Goal: Transaction & Acquisition: Obtain resource

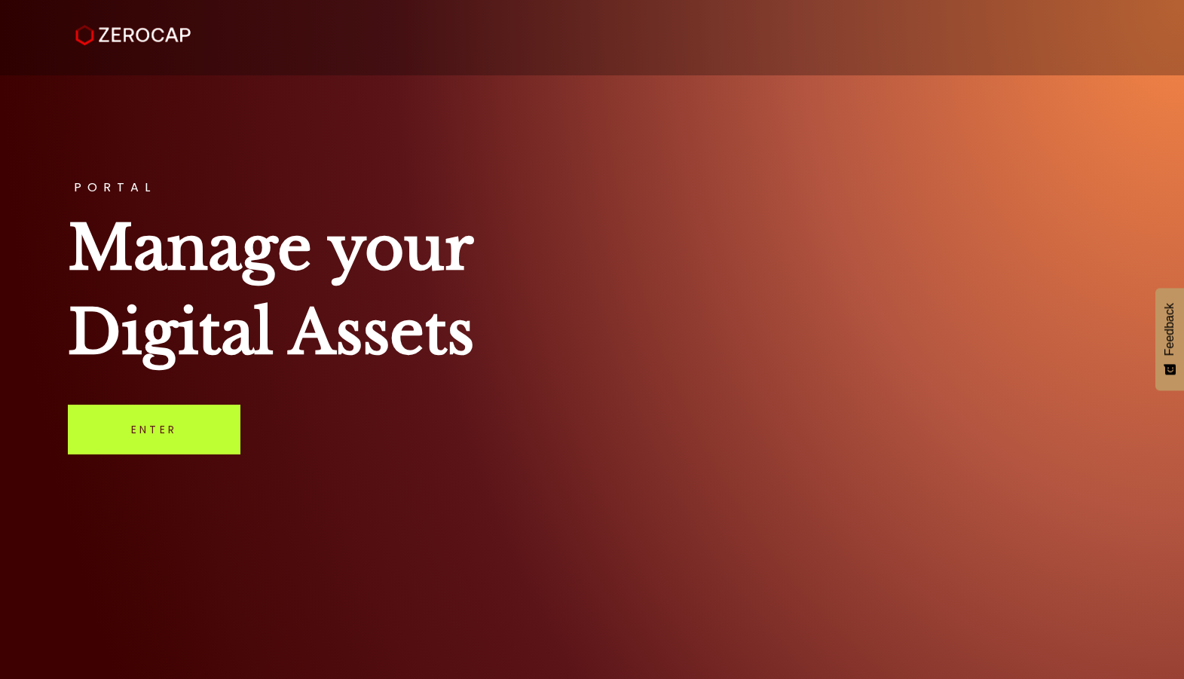
click at [171, 434] on link "Enter" at bounding box center [154, 430] width 173 height 50
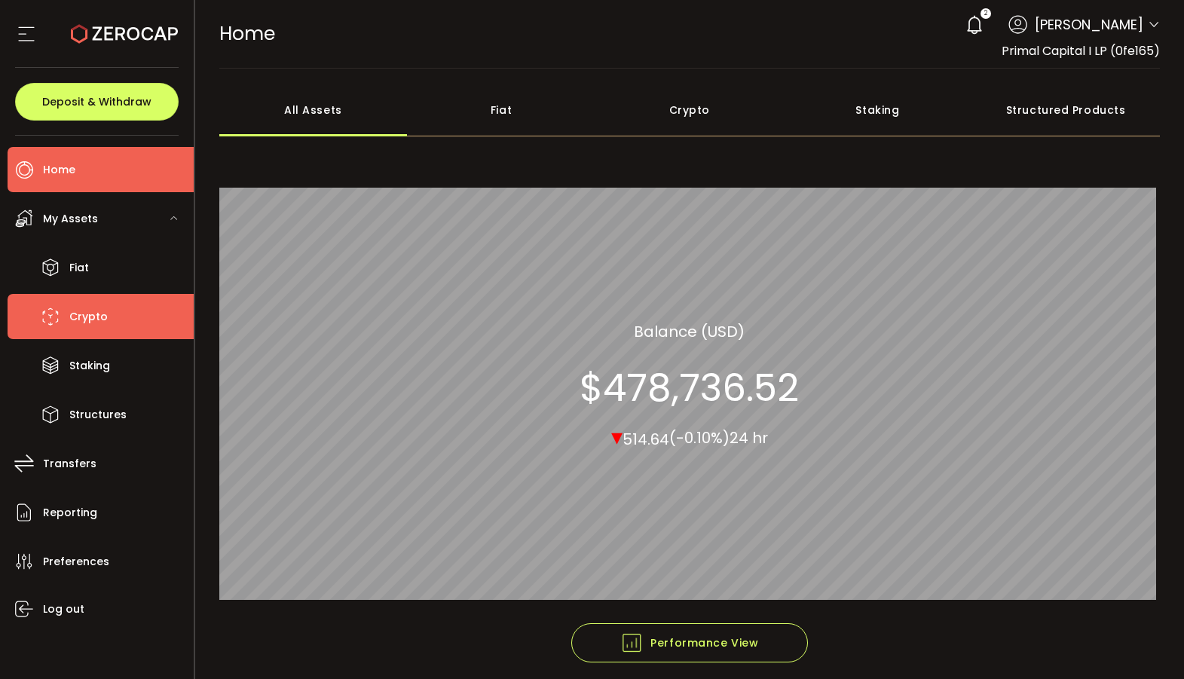
click at [78, 317] on span "Crypto" at bounding box center [88, 317] width 38 height 22
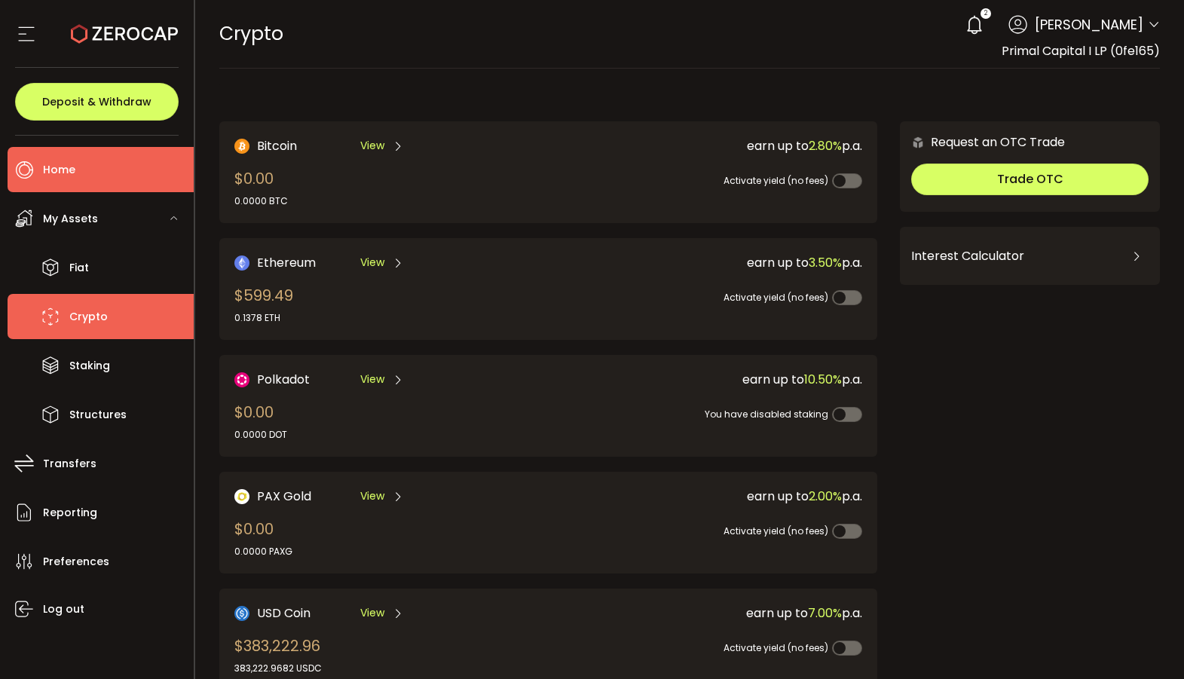
click at [90, 157] on li "Home" at bounding box center [101, 169] width 186 height 45
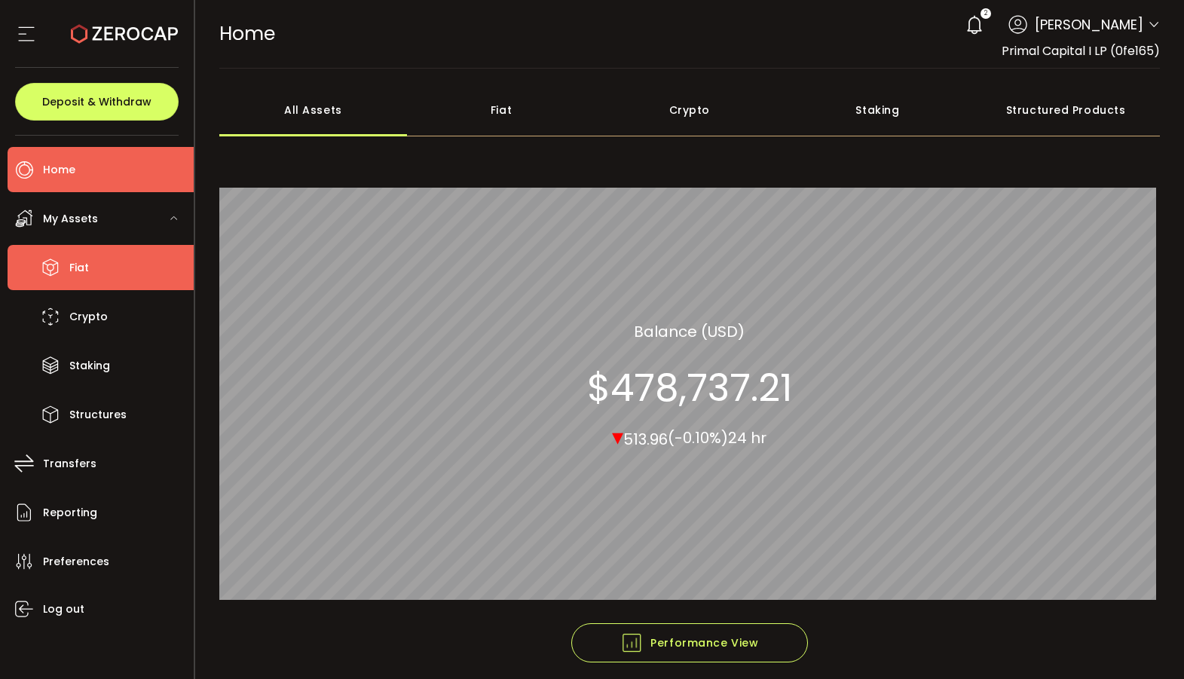
click at [116, 268] on li "Fiat" at bounding box center [101, 267] width 186 height 45
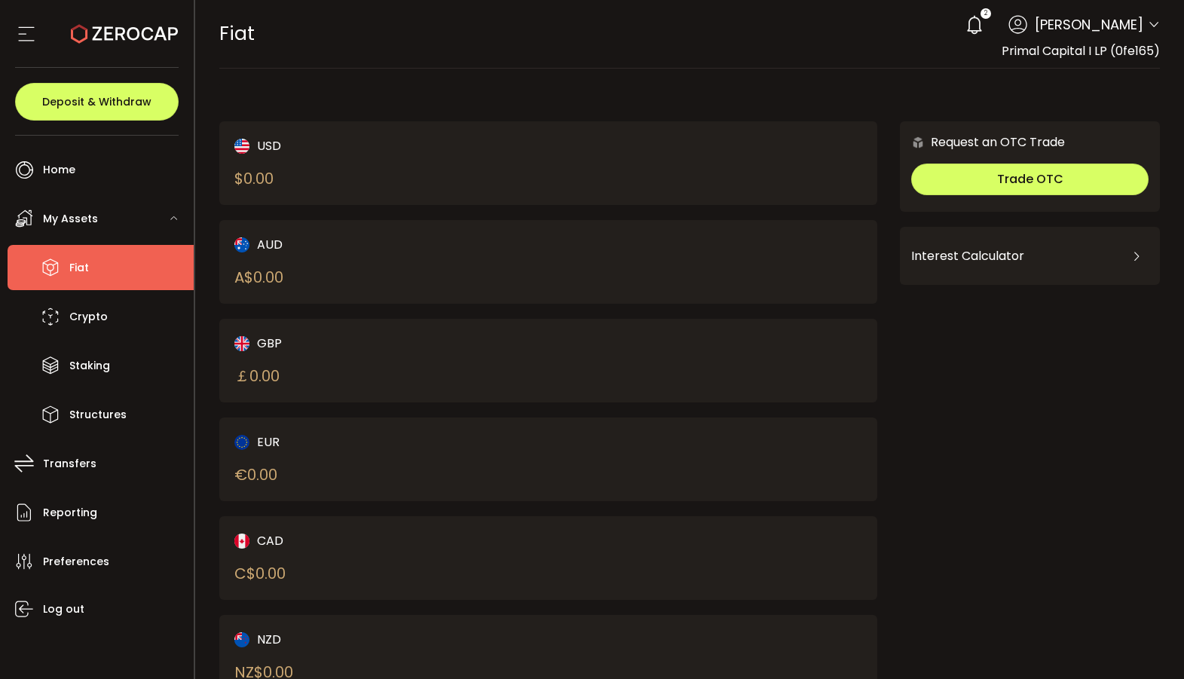
click at [262, 148] on div "USD" at bounding box center [375, 145] width 283 height 19
click at [274, 180] on div "$ 0.00" at bounding box center [253, 178] width 39 height 23
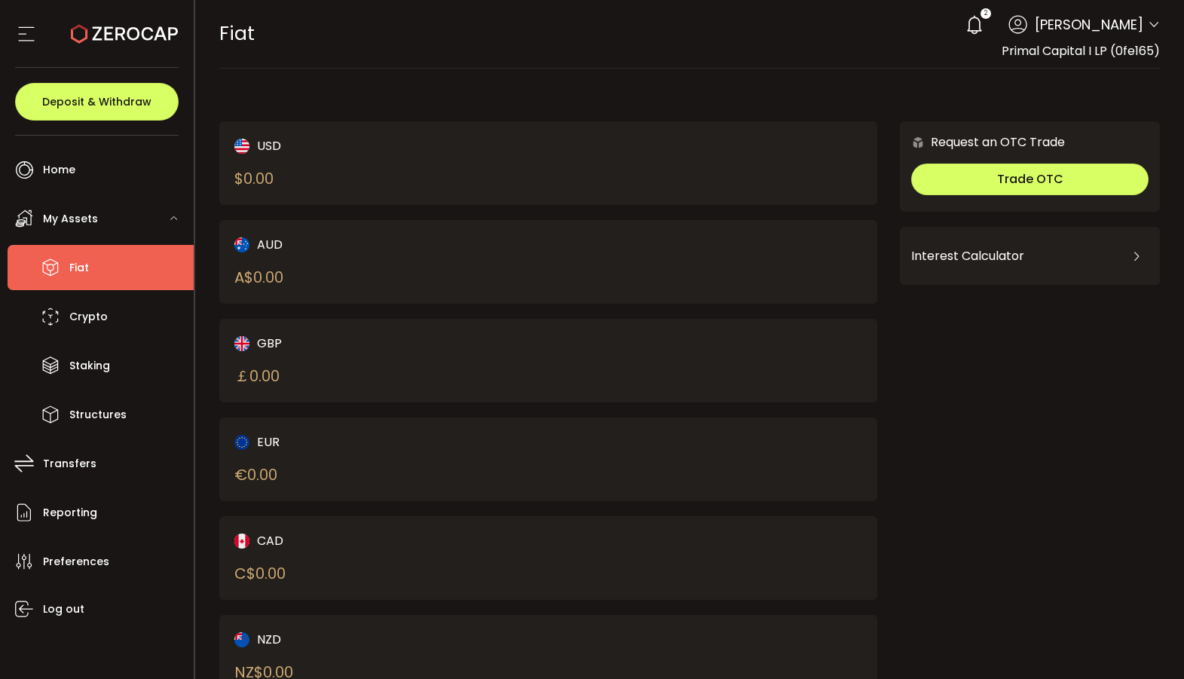
click at [274, 180] on div "$ 0.00" at bounding box center [253, 178] width 39 height 23
click at [278, 149] on div "USD" at bounding box center [375, 145] width 283 height 19
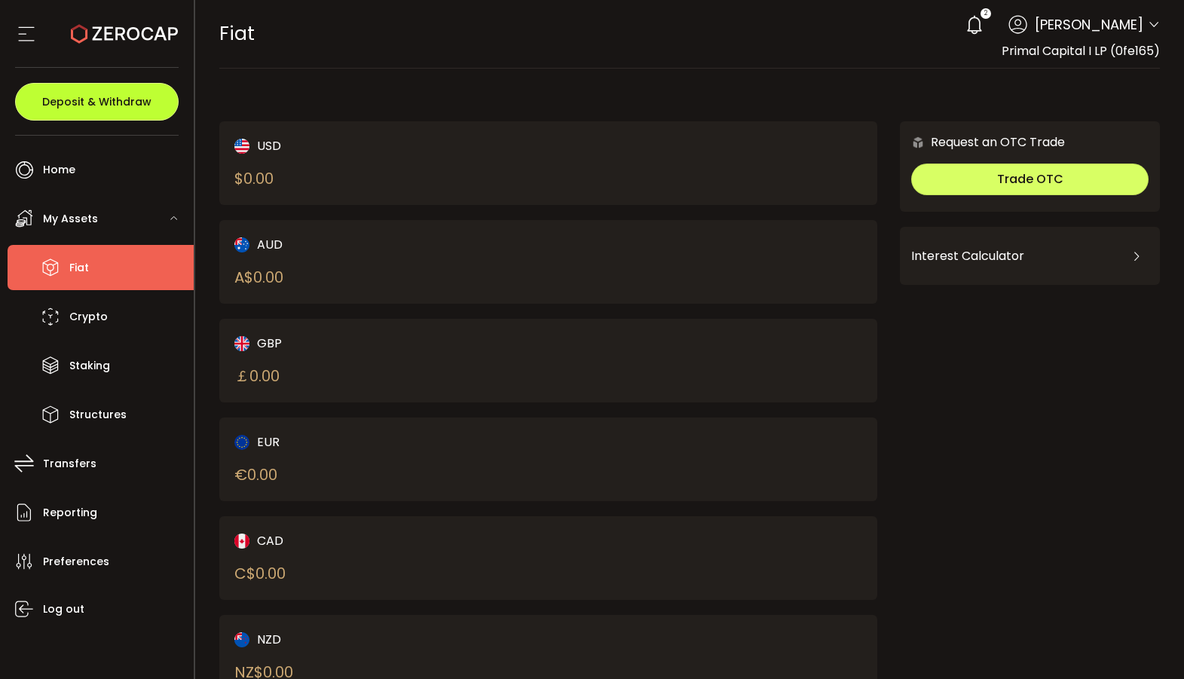
click at [106, 98] on span "Deposit & Withdraw" at bounding box center [96, 101] width 109 height 11
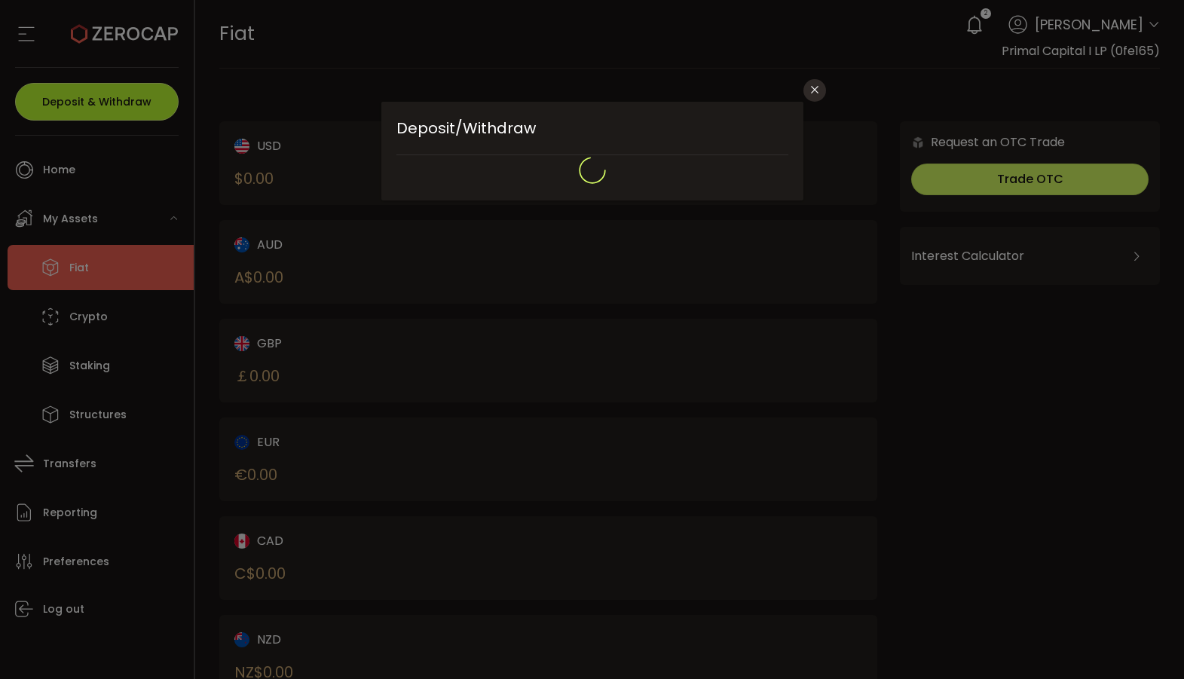
type input "*******"
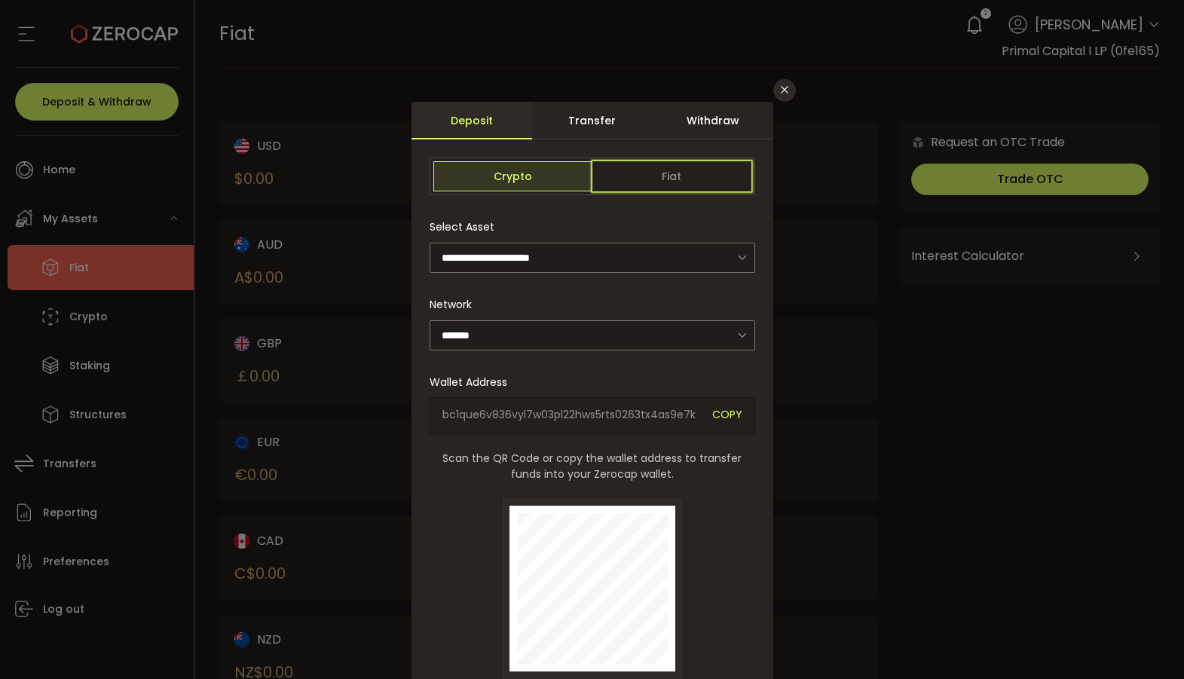
click at [668, 179] on span "Fiat" at bounding box center [671, 176] width 159 height 30
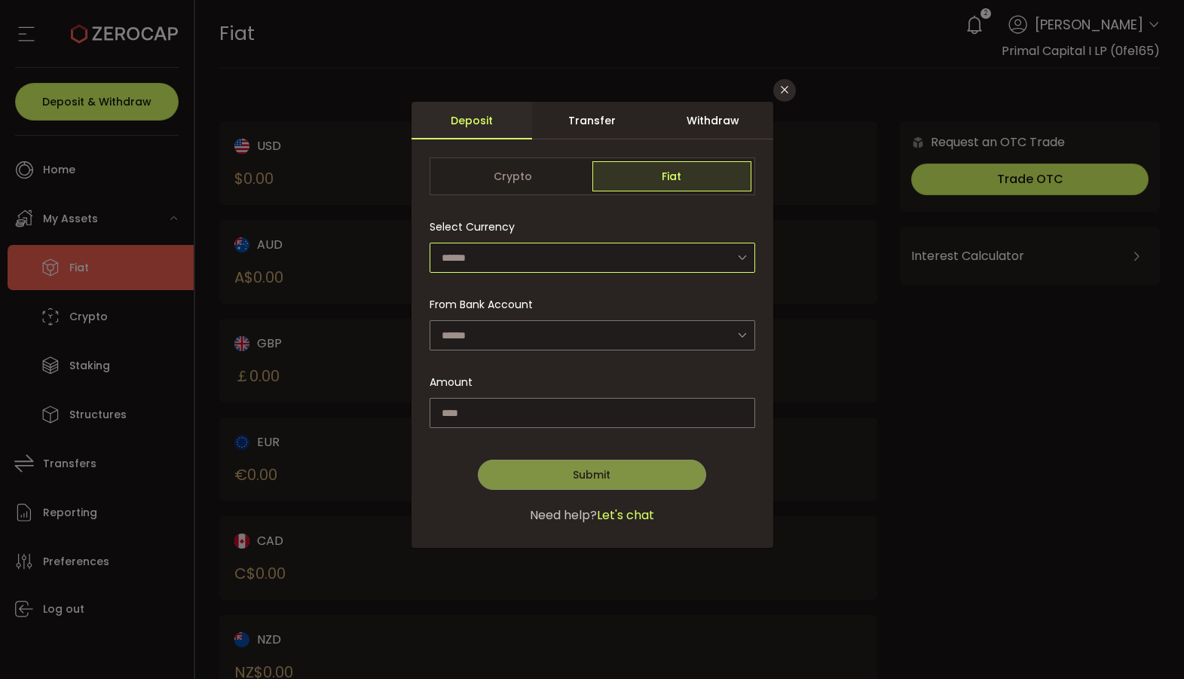
click at [691, 262] on input "dialog" at bounding box center [593, 258] width 326 height 30
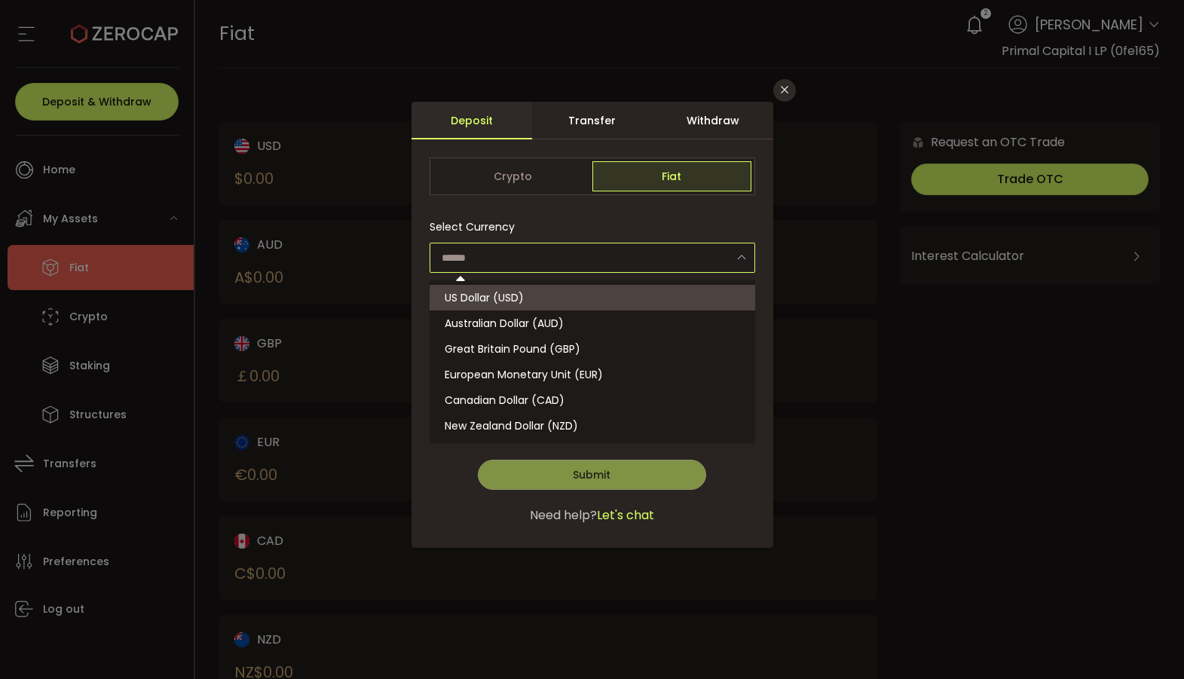
click at [645, 290] on li "US Dollar (USD)" at bounding box center [595, 298] width 330 height 26
type input "**********"
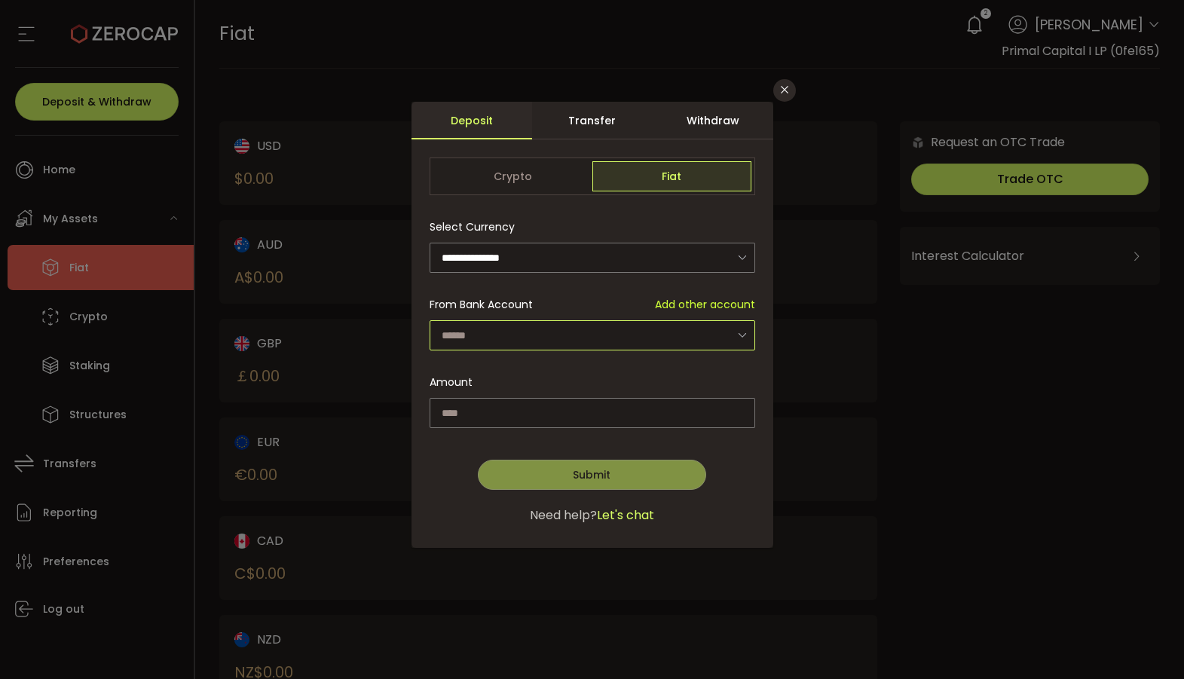
click at [728, 338] on input "dialog" at bounding box center [593, 335] width 326 height 30
click at [666, 369] on li "Primal Capital I LP - 0010" at bounding box center [595, 375] width 330 height 26
type input "**********"
click at [560, 412] on input "dialog" at bounding box center [593, 413] width 326 height 30
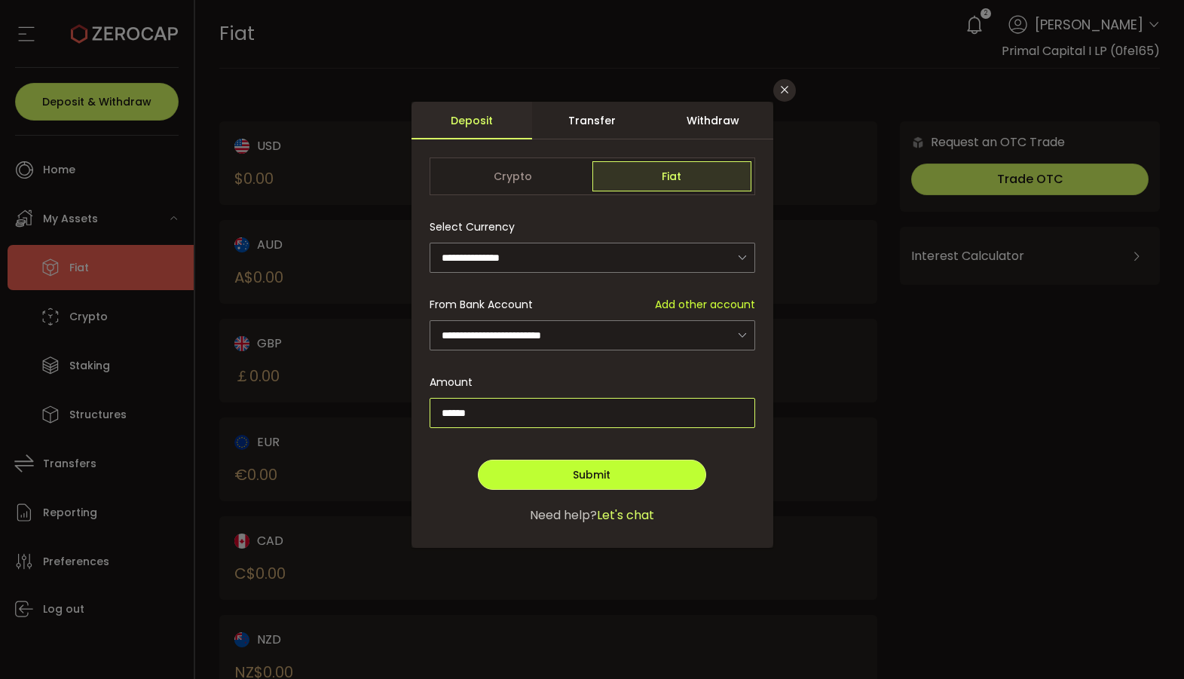
type input "******"
click at [612, 470] on button "Submit" at bounding box center [592, 475] width 228 height 30
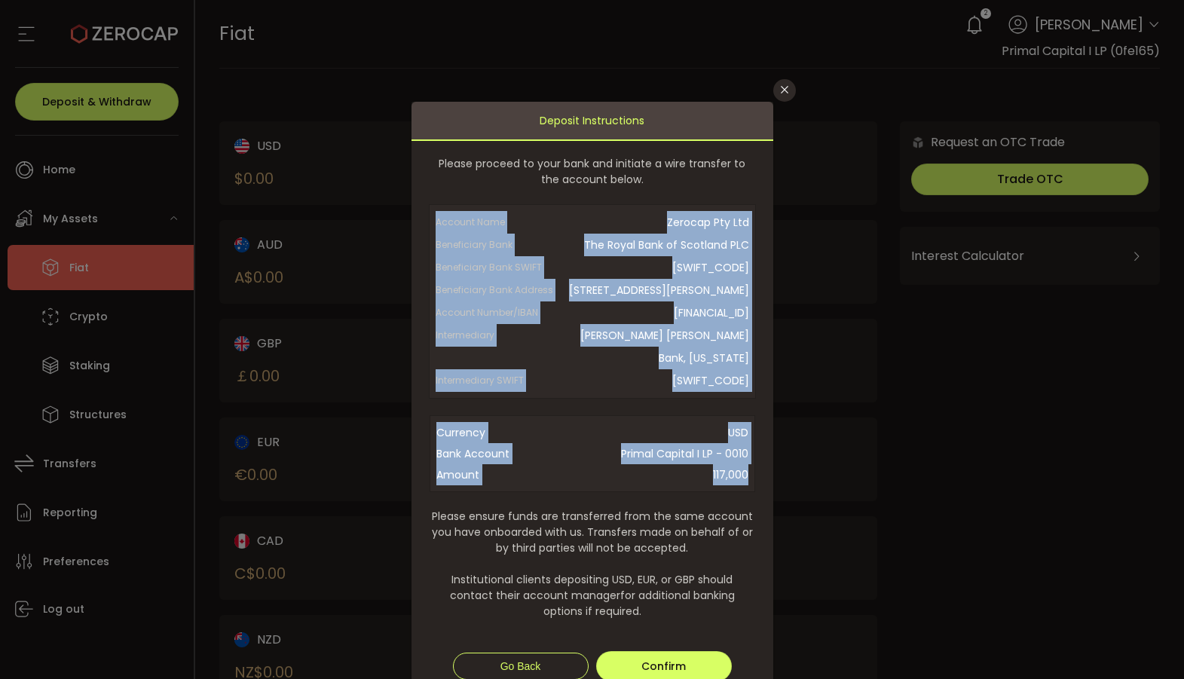
drag, startPoint x: 433, startPoint y: 220, endPoint x: 744, endPoint y: 480, distance: 405.6
click at [744, 480] on form "Please proceed to your bank and initiate a wire transfer to the account below. …" at bounding box center [593, 444] width 326 height 577
copy form "Account Name Zerocap Pty Ltd Beneficiary Bank The Royal Bank of Scotland PLC Be…"
click at [675, 275] on span "RBOSGB2L" at bounding box center [652, 267] width 193 height 23
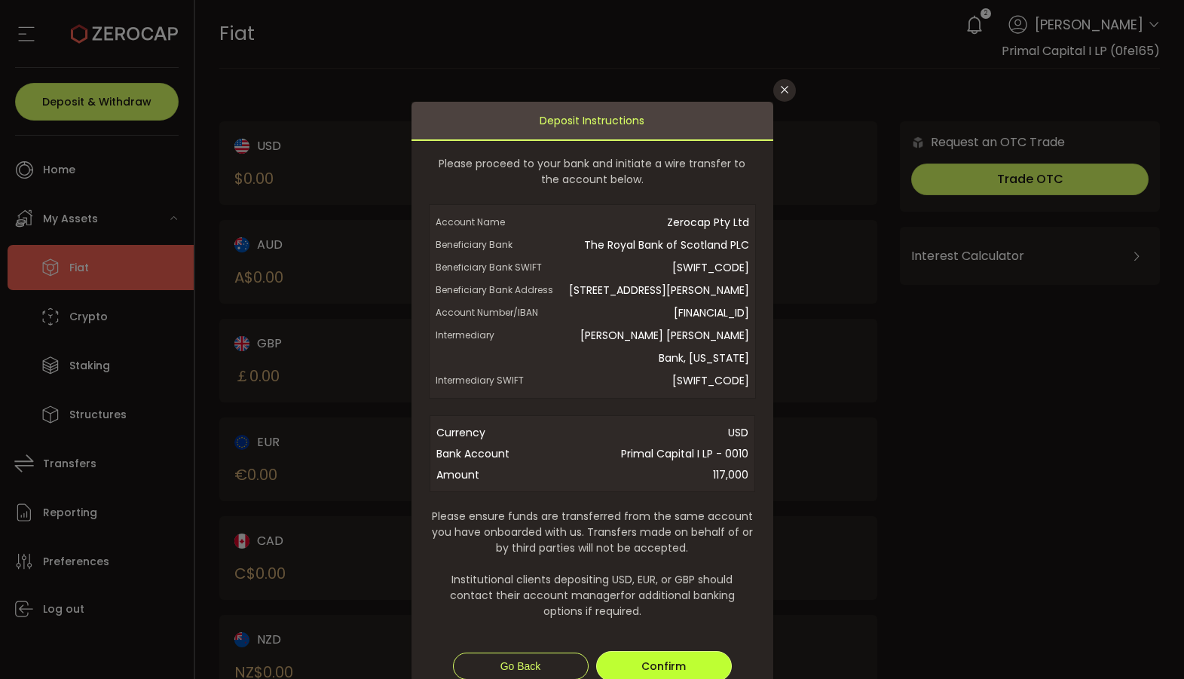
click at [689, 666] on button "Confirm" at bounding box center [664, 666] width 136 height 30
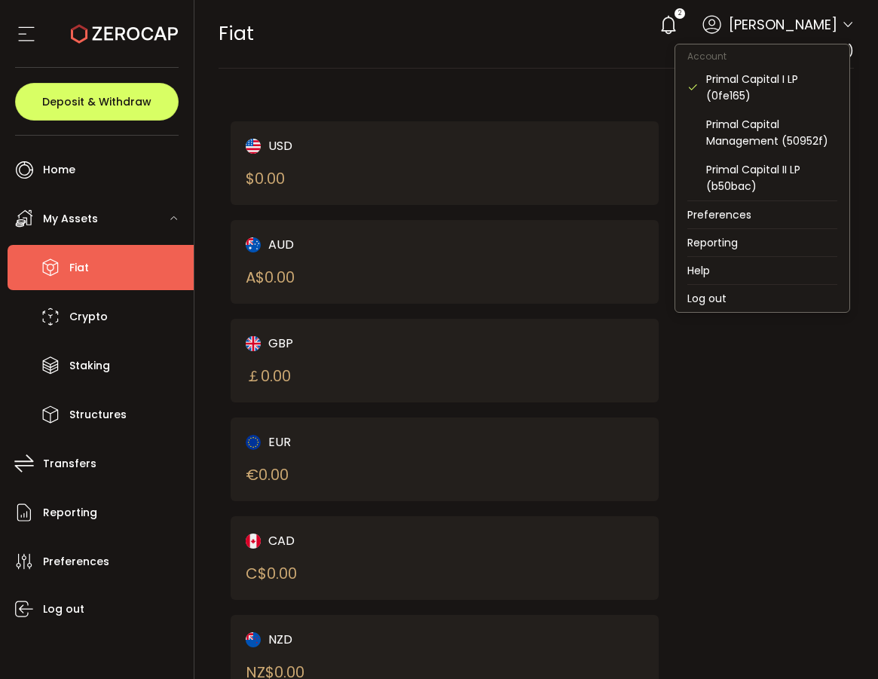
click at [844, 20] on icon at bounding box center [848, 25] width 12 height 12
click at [711, 296] on li "Log out" at bounding box center [762, 298] width 174 height 27
